Goal: Information Seeking & Learning: Learn about a topic

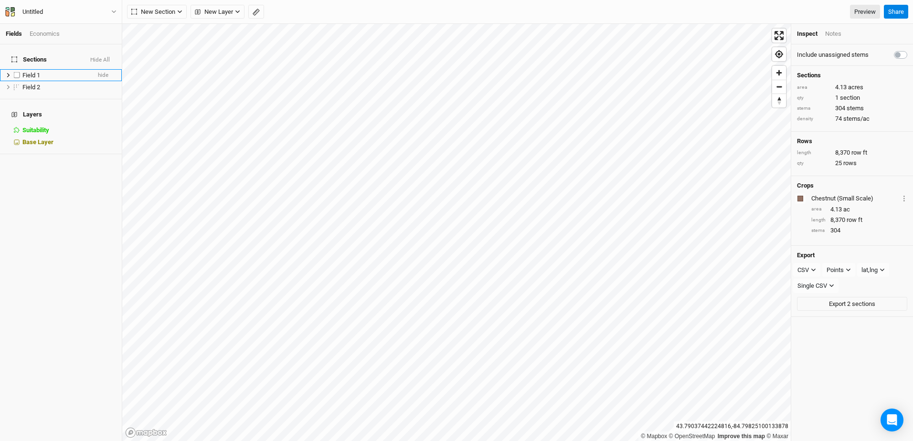
click at [20, 69] on label at bounding box center [17, 75] width 12 height 12
click at [20, 72] on input "checkbox" at bounding box center [17, 75] width 6 height 6
checkbox input "true"
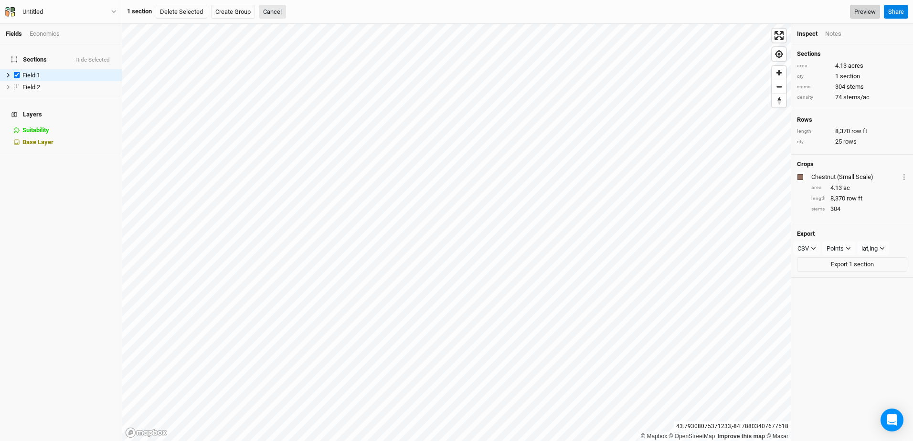
click at [857, 11] on link "Preview" at bounding box center [865, 12] width 30 height 14
click at [44, 33] on div "Economics" at bounding box center [45, 34] width 30 height 9
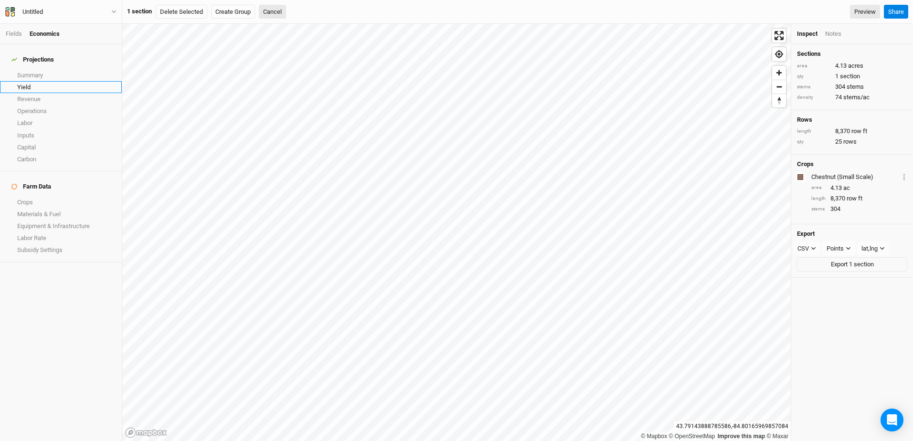
click at [19, 81] on link "Yield" at bounding box center [61, 87] width 122 height 12
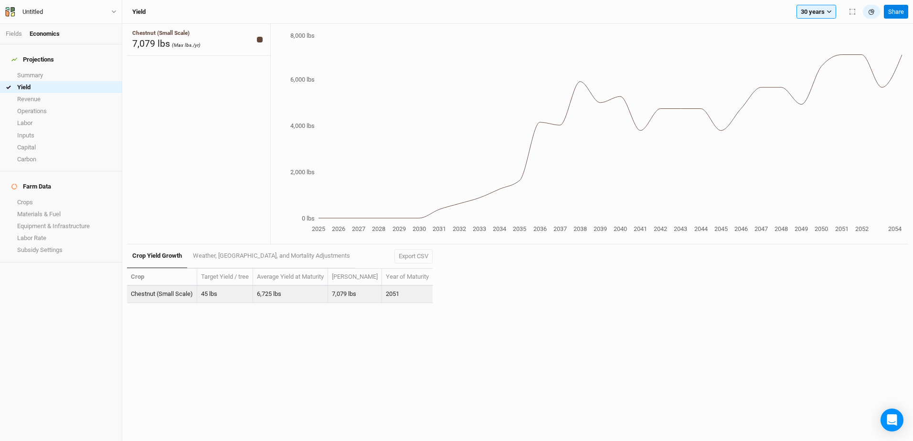
click at [206, 297] on td "45 lbs" at bounding box center [225, 294] width 56 height 17
click at [209, 295] on td "45 lbs" at bounding box center [225, 294] width 56 height 17
click at [39, 93] on link "Revenue" at bounding box center [61, 99] width 122 height 12
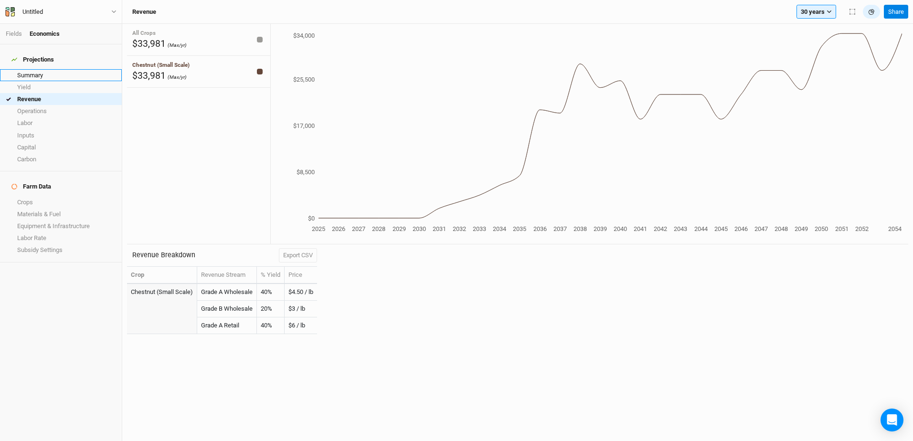
click at [36, 69] on link "Summary" at bounding box center [61, 75] width 122 height 12
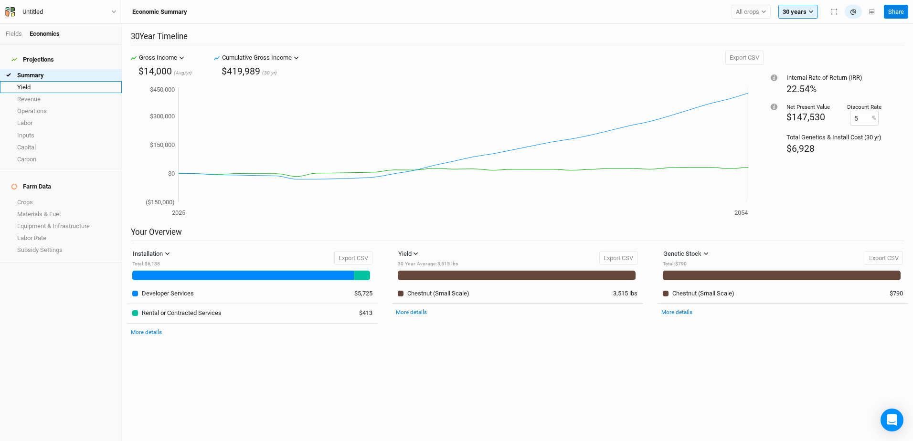
click at [24, 81] on link "Yield" at bounding box center [61, 87] width 122 height 12
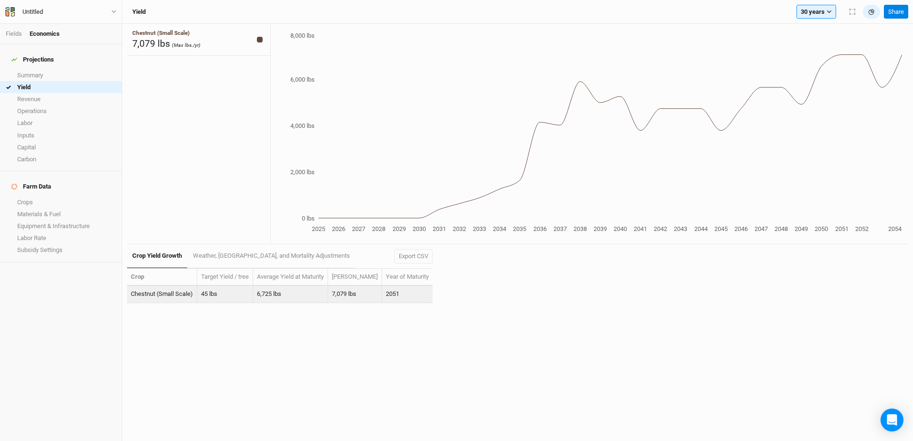
click at [214, 292] on td "45 lbs" at bounding box center [225, 294] width 56 height 17
click at [213, 293] on td "45 lbs" at bounding box center [225, 294] width 56 height 17
drag, startPoint x: 213, startPoint y: 293, endPoint x: 209, endPoint y: 320, distance: 28.0
click at [209, 320] on div "Chestnut (Small Scale) 7,079 lbs (Max lbs./yr) 2025 2026 2027 2028 2029 2030 20…" at bounding box center [517, 232] width 791 height 417
click at [621, 228] on tspan "2040" at bounding box center [620, 228] width 13 height 7
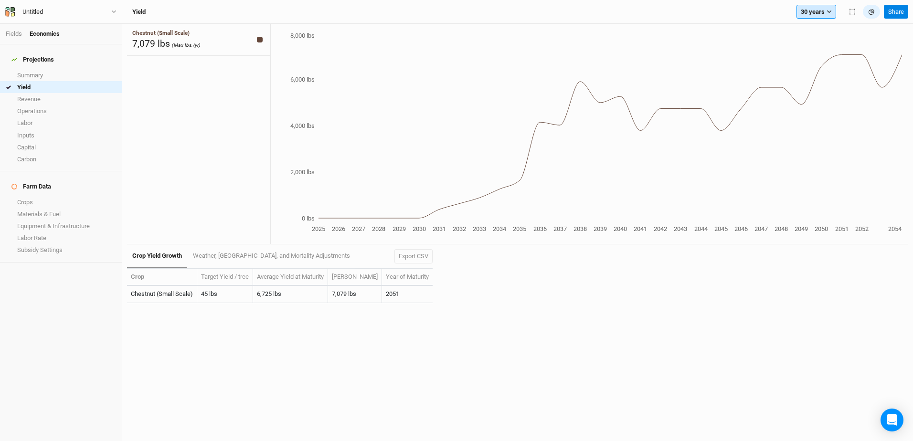
click at [830, 12] on icon "button" at bounding box center [829, 11] width 5 height 5
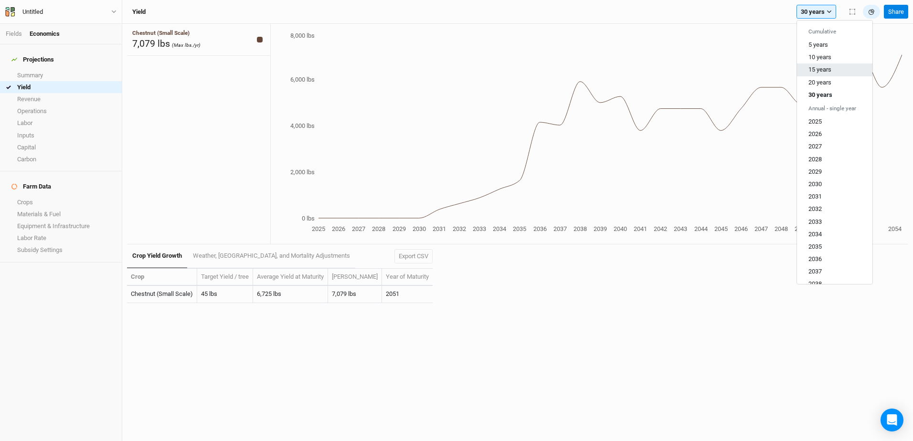
click at [817, 70] on span "15 years" at bounding box center [819, 69] width 23 height 7
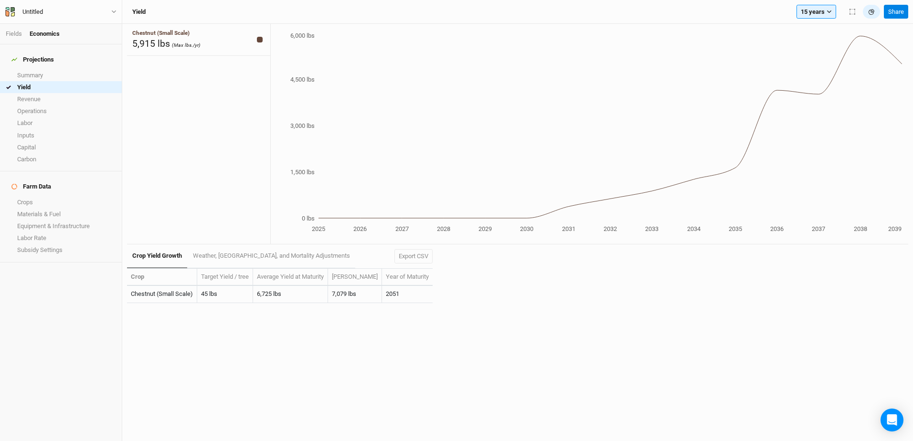
click at [736, 229] on tspan "2035" at bounding box center [735, 228] width 13 height 7
click at [40, 143] on link "Capital" at bounding box center [61, 147] width 122 height 12
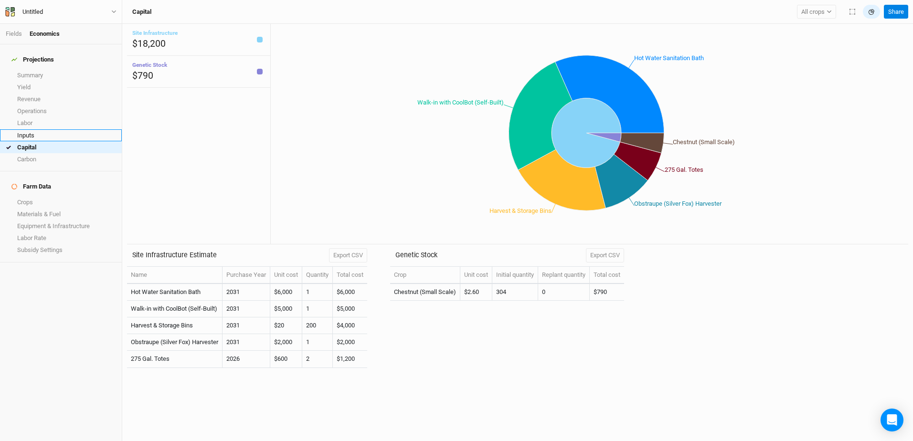
click at [35, 130] on link "Inputs" at bounding box center [61, 135] width 122 height 12
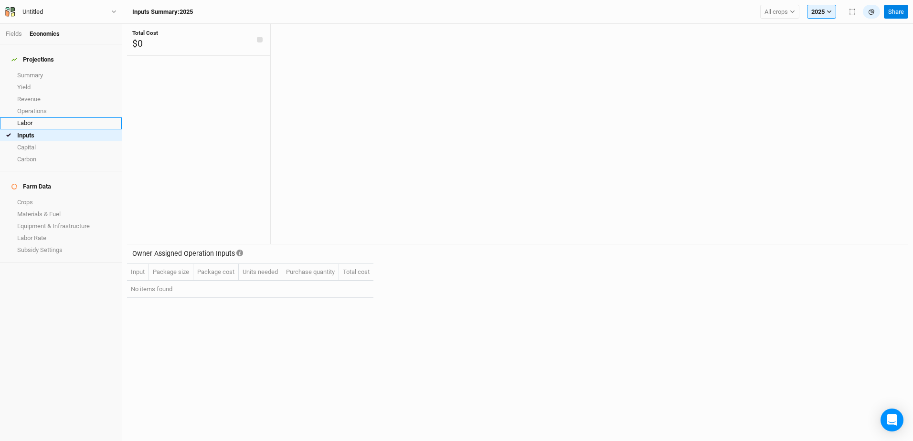
click at [18, 117] on link "Labor" at bounding box center [61, 123] width 122 height 12
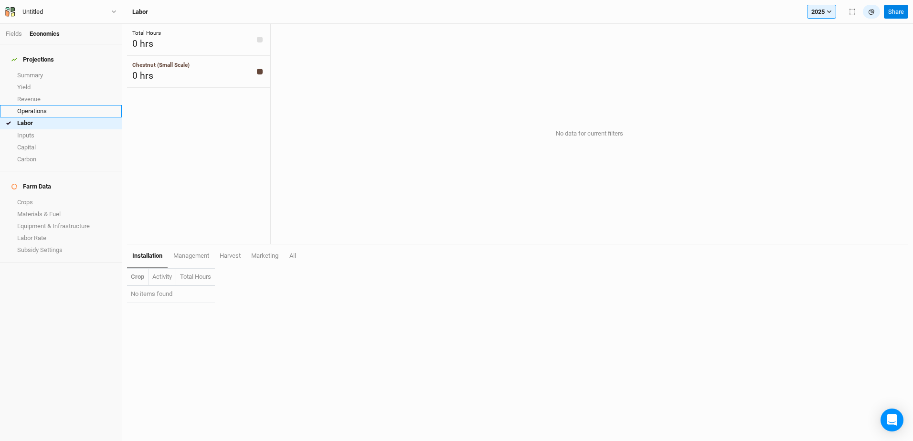
click at [23, 107] on link "Operations" at bounding box center [61, 111] width 122 height 12
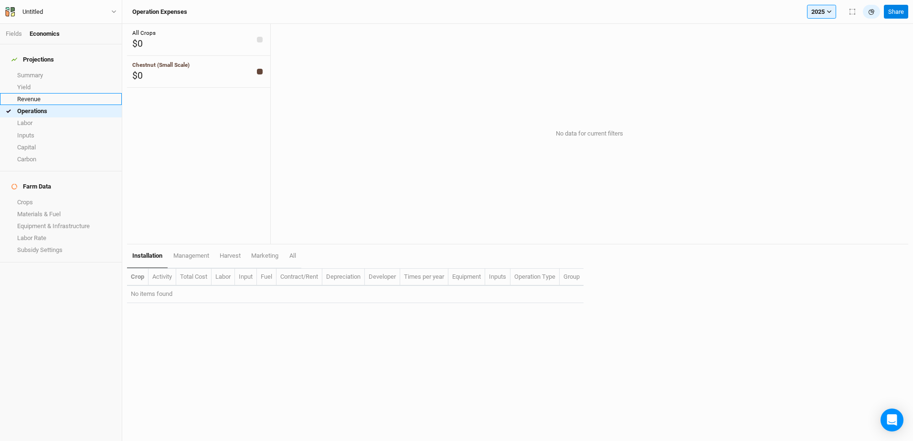
click at [25, 93] on link "Revenue" at bounding box center [61, 99] width 122 height 12
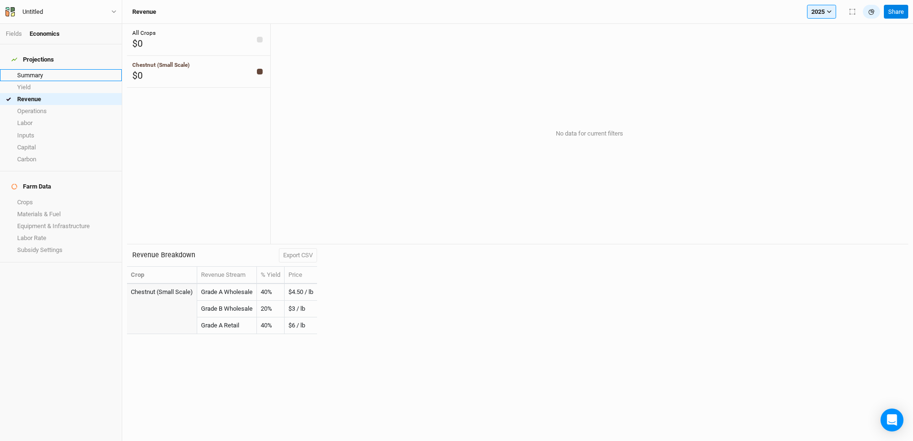
click at [60, 69] on link "Summary" at bounding box center [61, 75] width 122 height 12
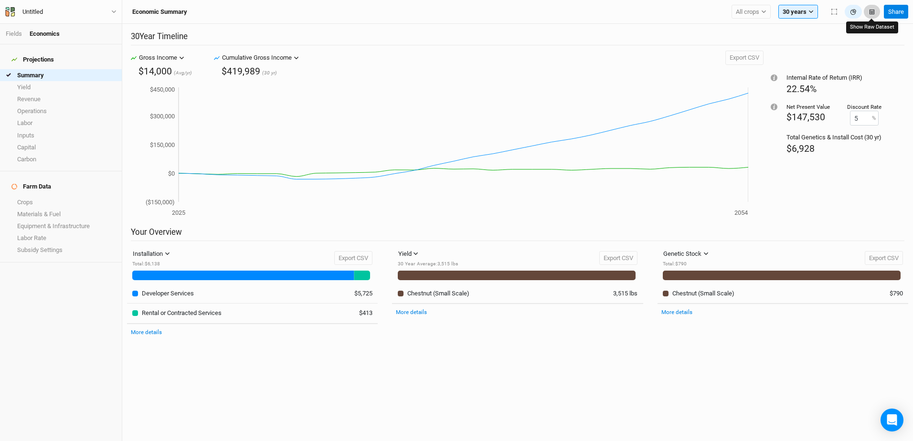
click at [871, 12] on icon "button" at bounding box center [872, 12] width 5 height 5
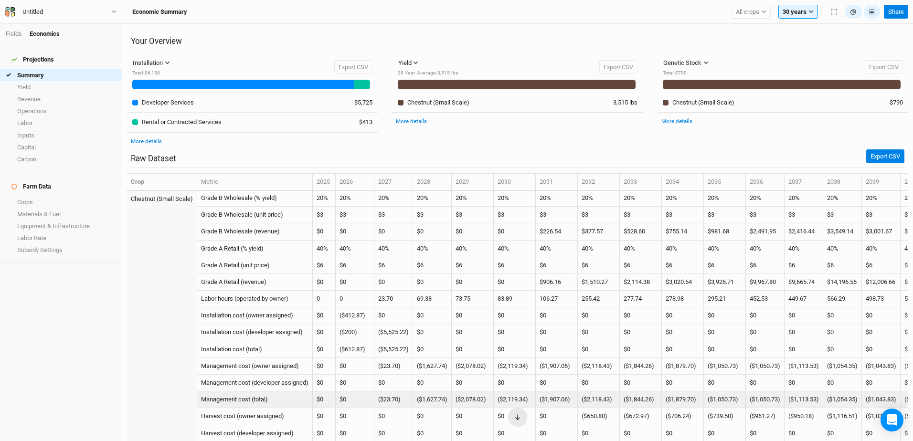
scroll to position [308, 0]
